Goal: Information Seeking & Learning: Check status

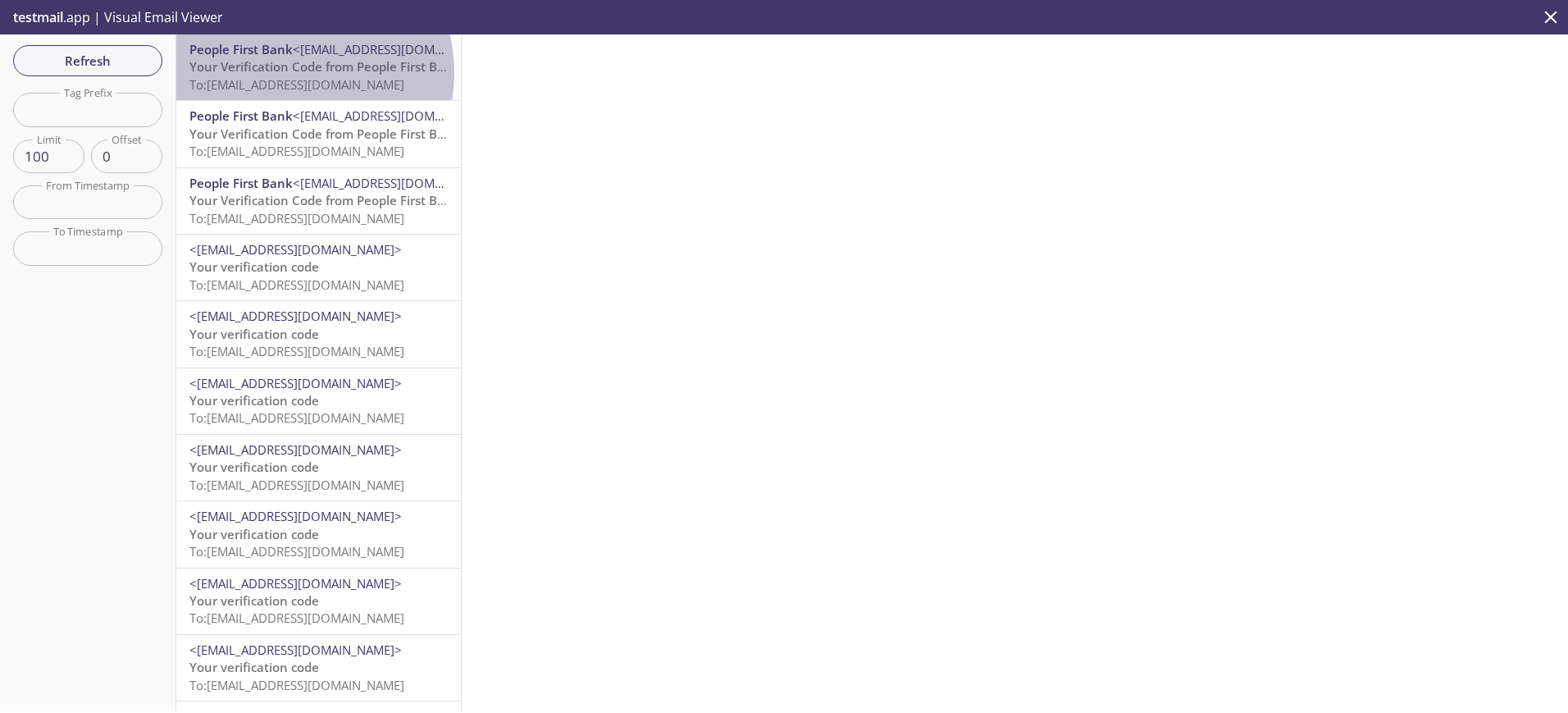
click at [291, 73] on span "Your Verification Code from People First Bank" at bounding box center [324, 67] width 271 height 17
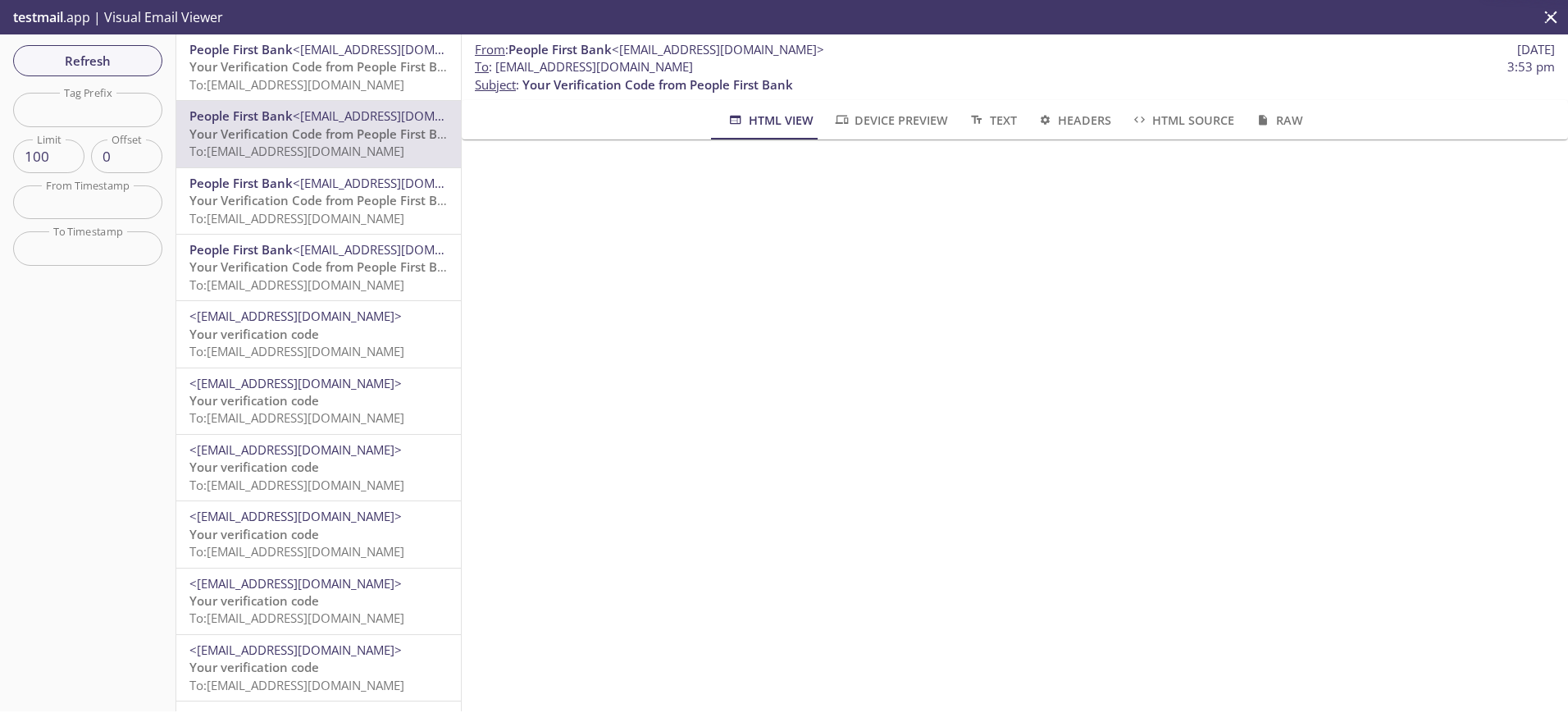
click at [261, 52] on span "People First Bank" at bounding box center [241, 49] width 103 height 17
